Goal: Task Accomplishment & Management: Manage account settings

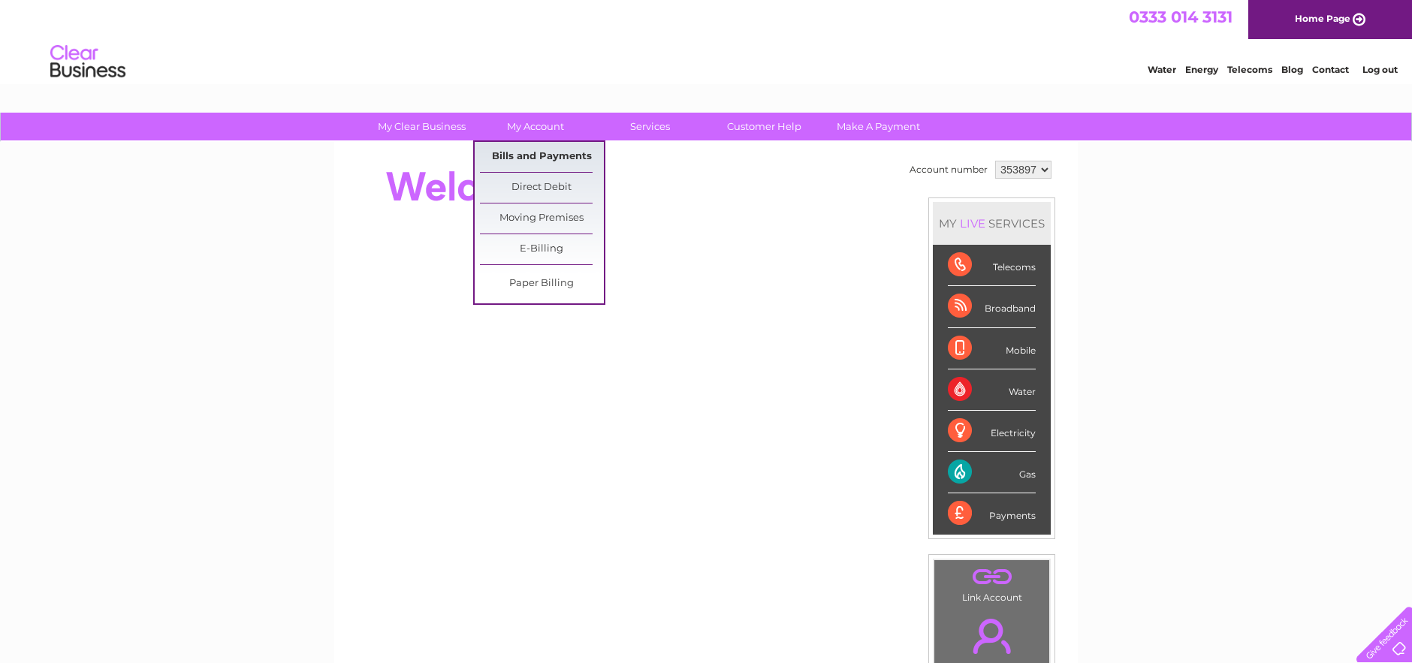
click at [560, 154] on link "Bills and Payments" at bounding box center [542, 157] width 124 height 30
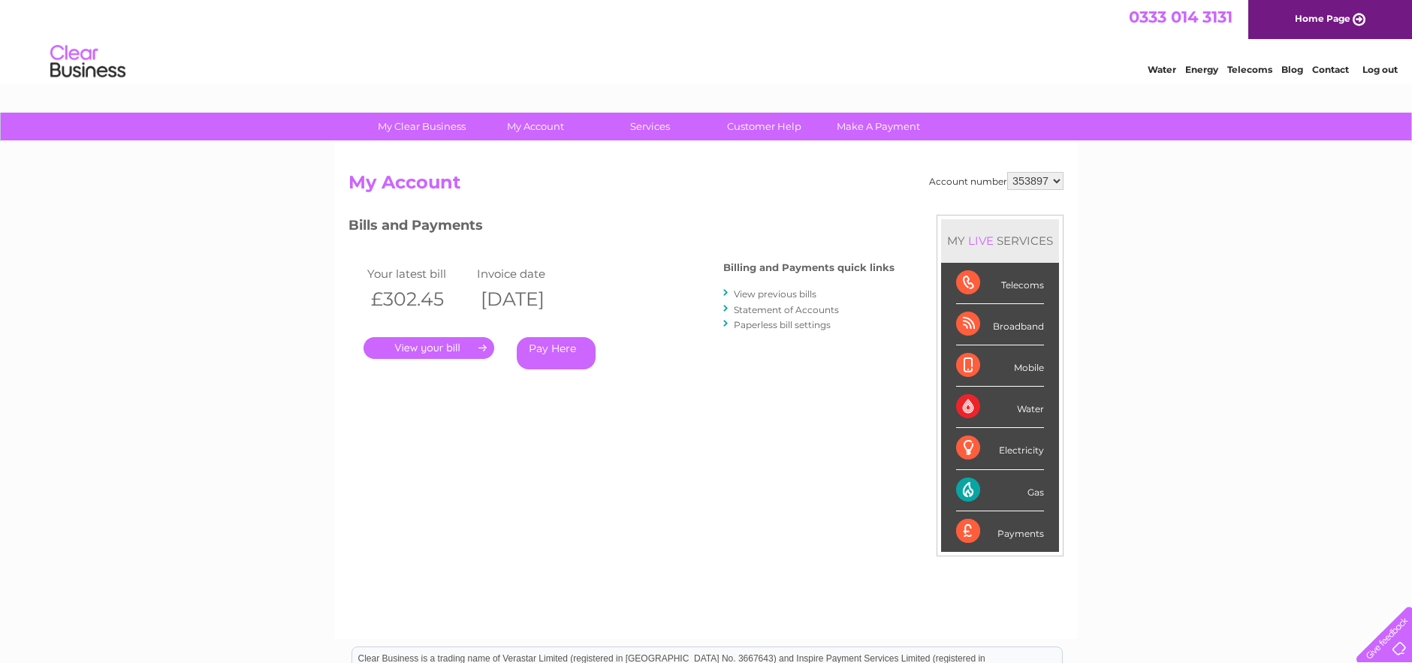
click at [1007, 172] on select "353897 922780" at bounding box center [1035, 181] width 56 height 18
select select "922780"
click option "922780" at bounding box center [0, 0] width 0 height 0
click at [447, 355] on link "." at bounding box center [429, 348] width 131 height 22
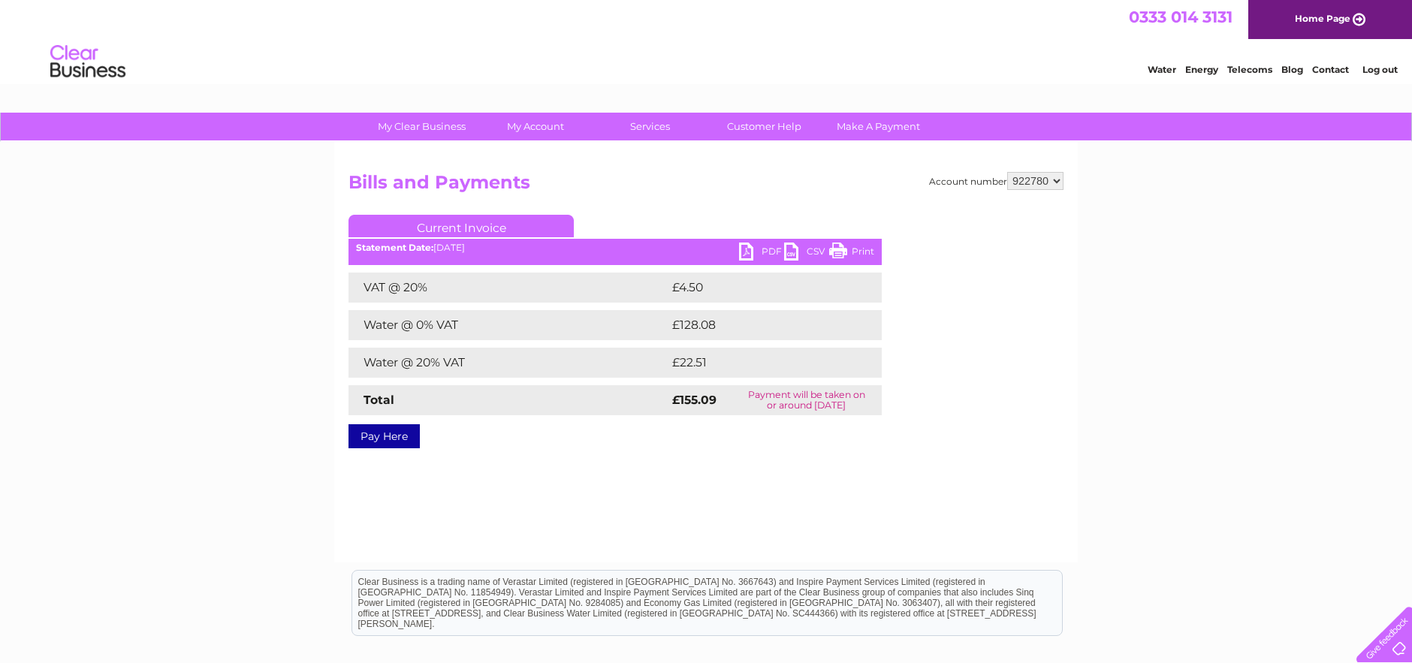
click at [755, 251] on link "PDF" at bounding box center [761, 254] width 45 height 22
